Goal: Task Accomplishment & Management: Manage account settings

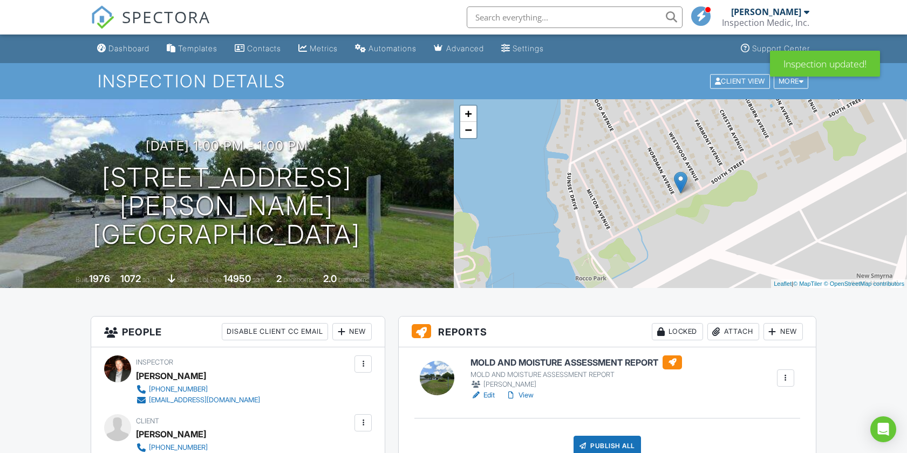
click at [492, 12] on input "text" at bounding box center [575, 17] width 216 height 22
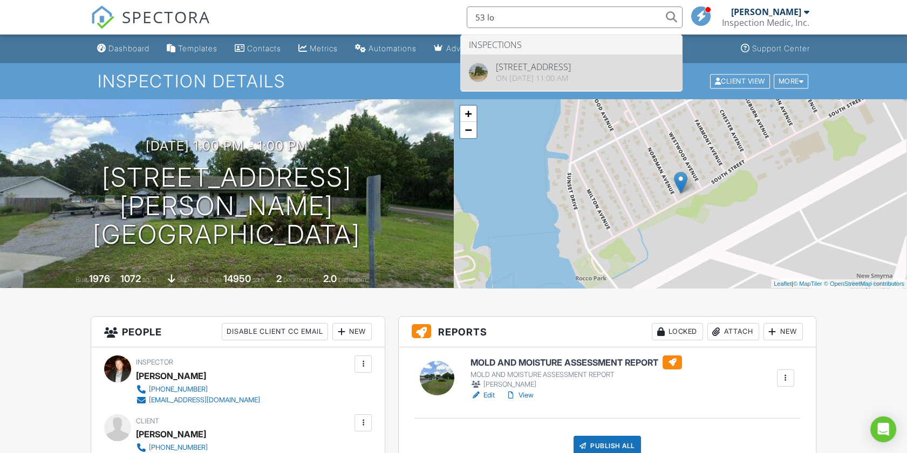
type input "53 lo"
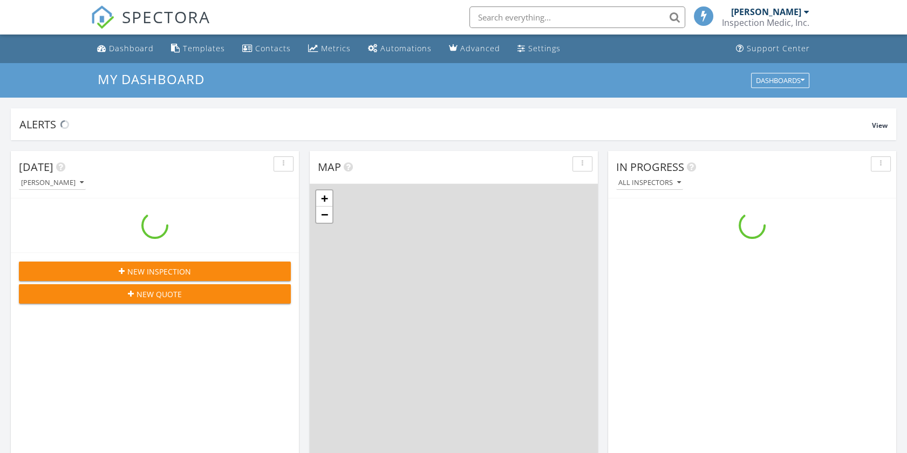
scroll to position [1001, 926]
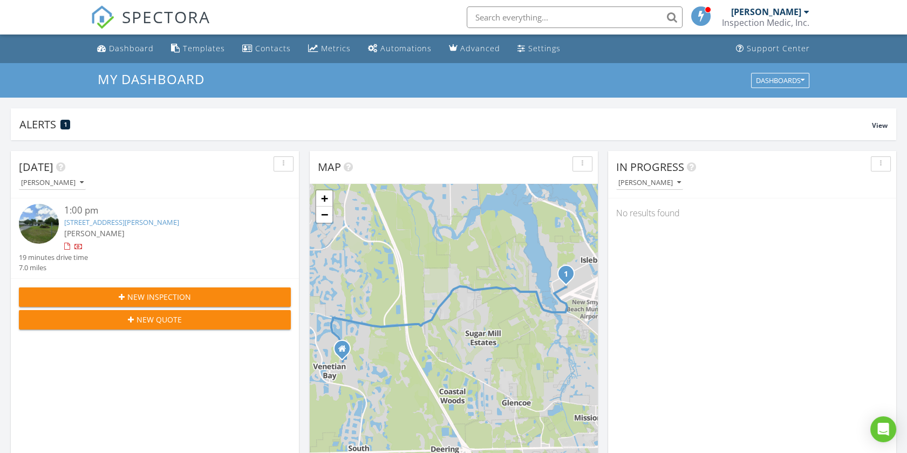
click at [508, 15] on input "text" at bounding box center [575, 17] width 216 height 22
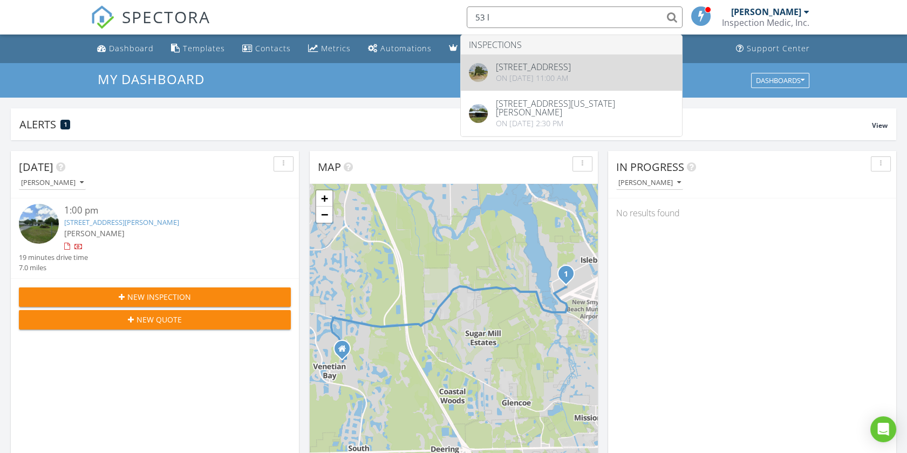
type input "53 l"
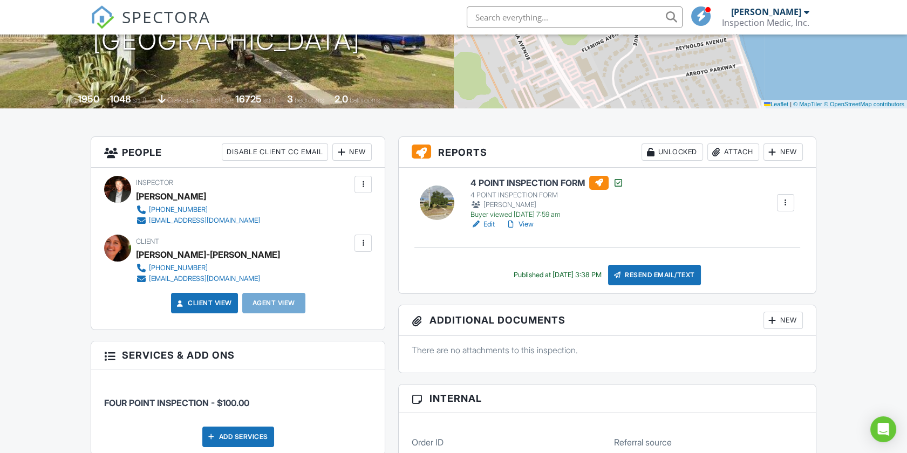
click at [525, 223] on link "View" at bounding box center [520, 224] width 28 height 11
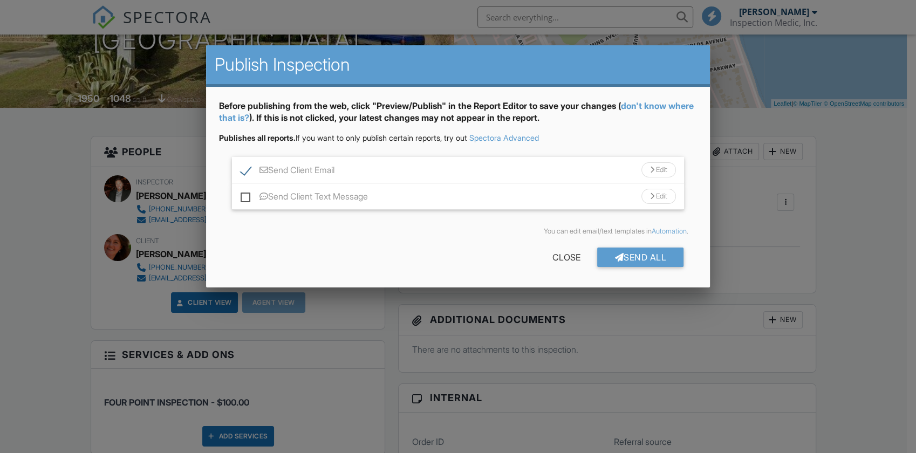
scroll to position [180, 0]
click at [637, 255] on div "Send All" at bounding box center [640, 257] width 86 height 19
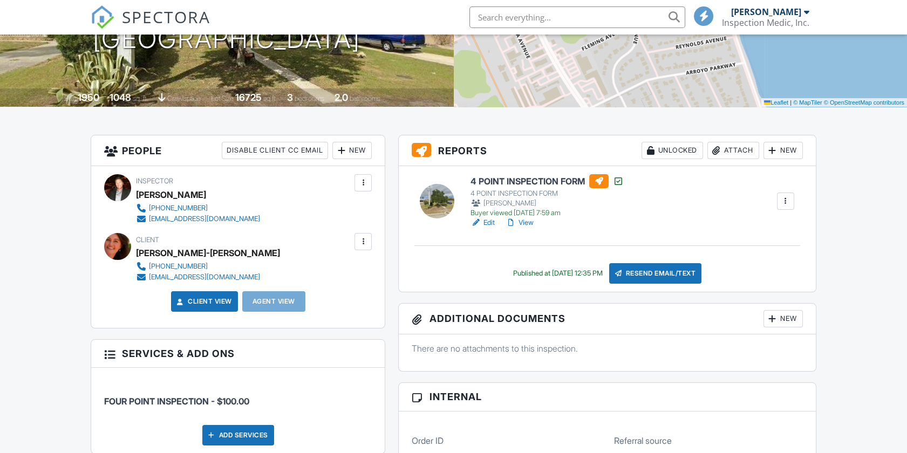
scroll to position [180, 0]
